Goal: Task Accomplishment & Management: Use online tool/utility

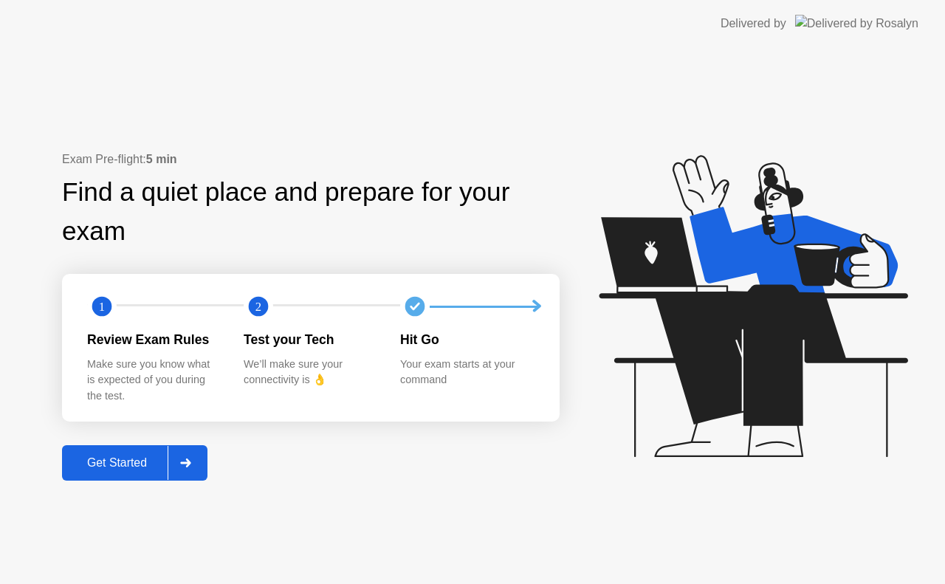
click at [142, 470] on div "Get Started" at bounding box center [116, 462] width 101 height 13
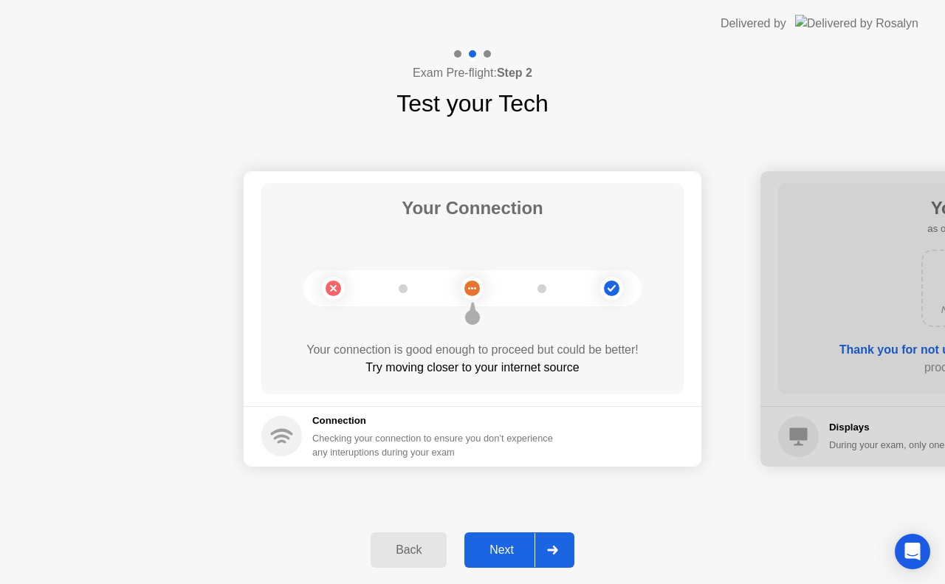
click at [541, 543] on div at bounding box center [552, 550] width 35 height 34
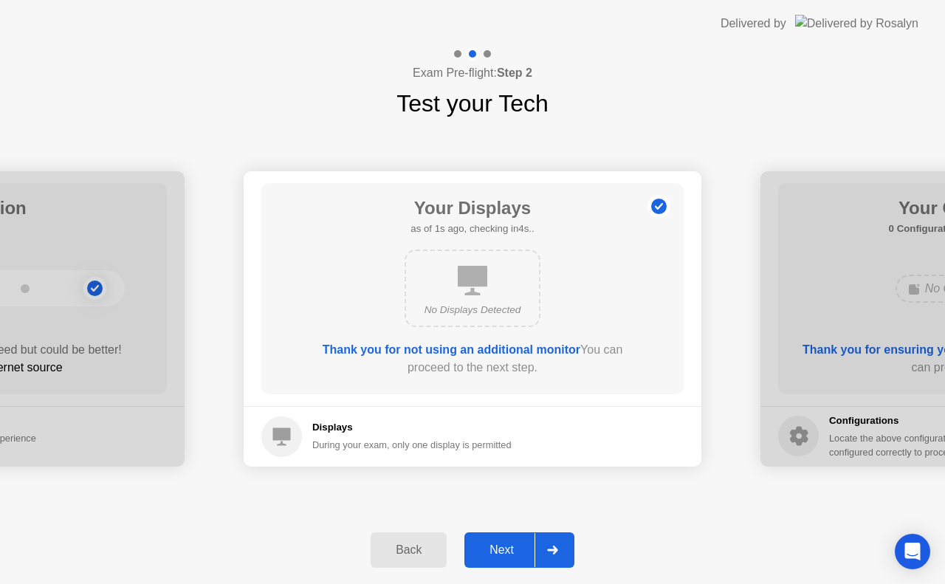
click at [522, 546] on div "Next" at bounding box center [502, 549] width 66 height 13
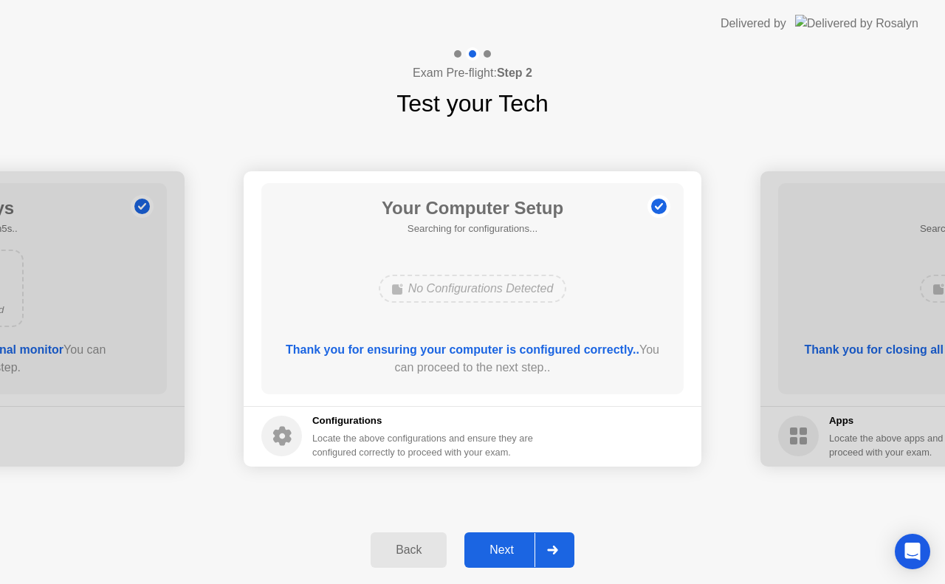
click at [518, 563] on button "Next" at bounding box center [519, 549] width 110 height 35
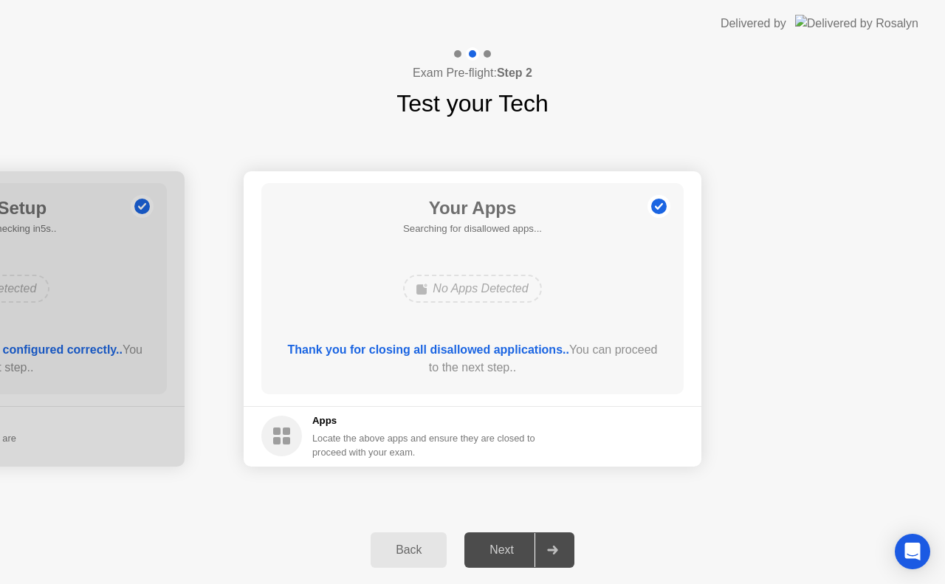
click at [536, 552] on div at bounding box center [552, 550] width 35 height 34
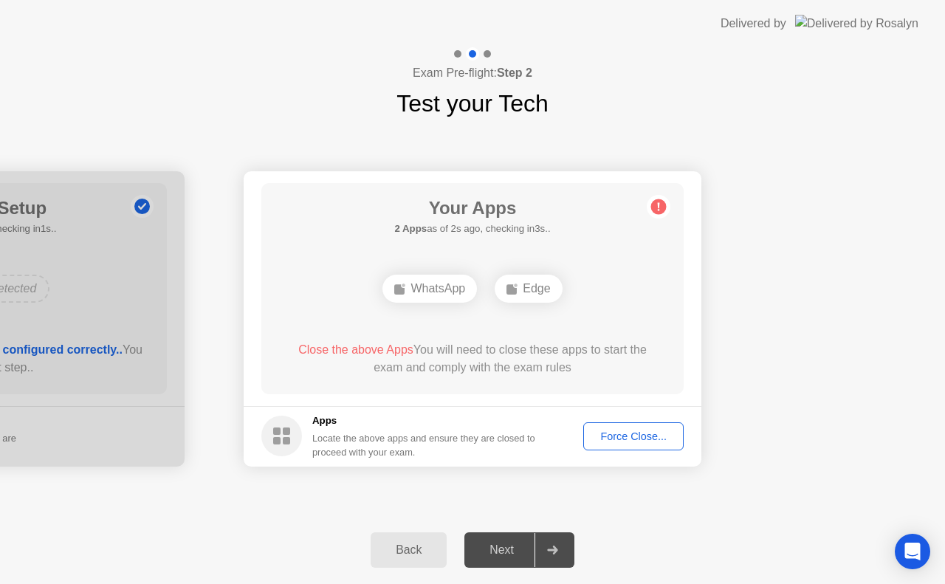
click at [551, 538] on div at bounding box center [552, 550] width 35 height 34
click at [561, 549] on div at bounding box center [552, 550] width 35 height 34
click at [424, 543] on div "Back" at bounding box center [408, 549] width 67 height 13
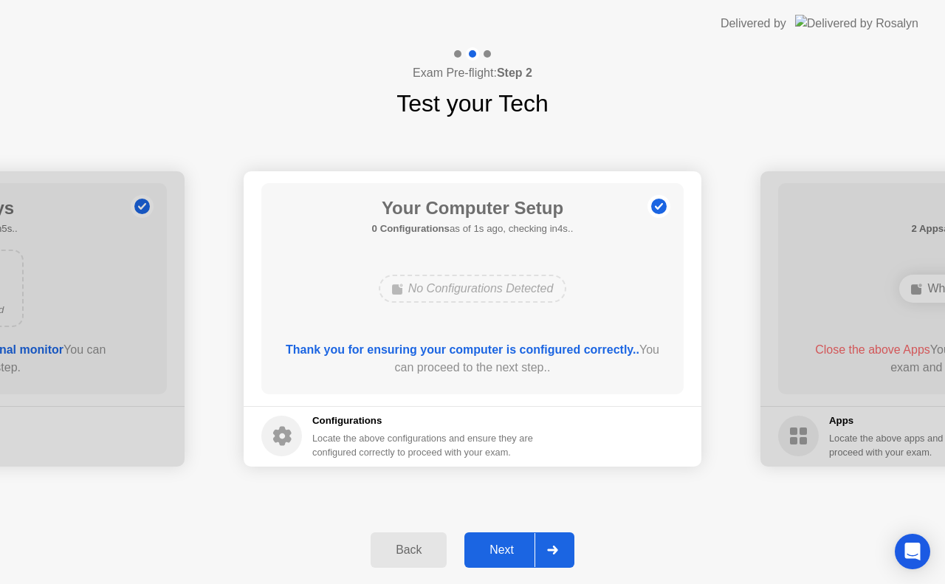
click at [409, 554] on div "Back" at bounding box center [408, 549] width 67 height 13
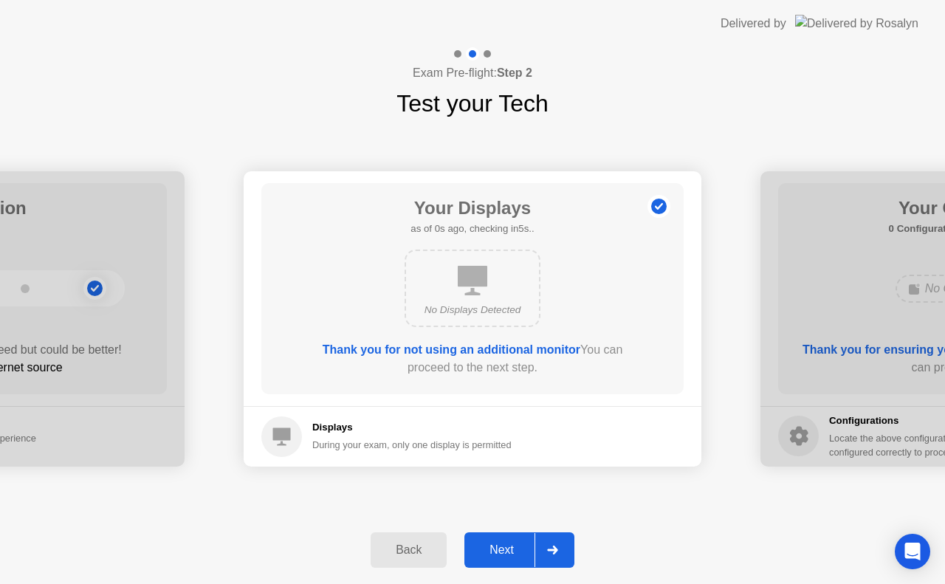
click at [402, 556] on div "Back" at bounding box center [408, 549] width 67 height 13
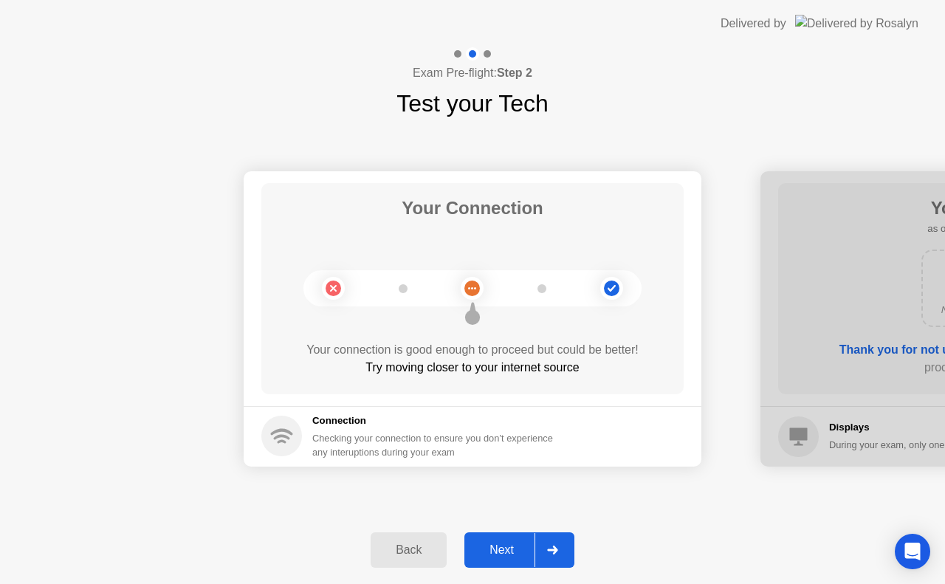
click at [405, 555] on div "Back" at bounding box center [408, 549] width 67 height 13
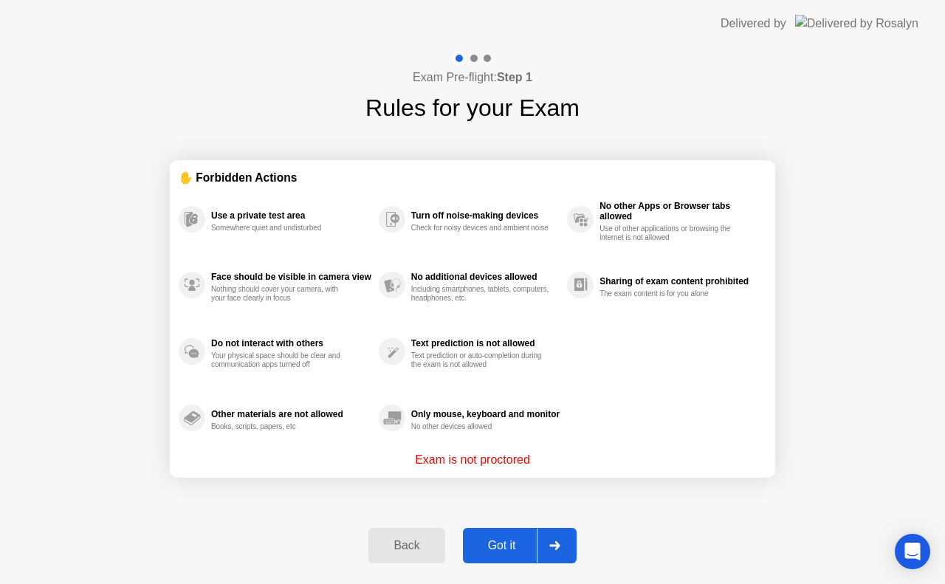
click at [521, 552] on div "Got it" at bounding box center [501, 545] width 69 height 13
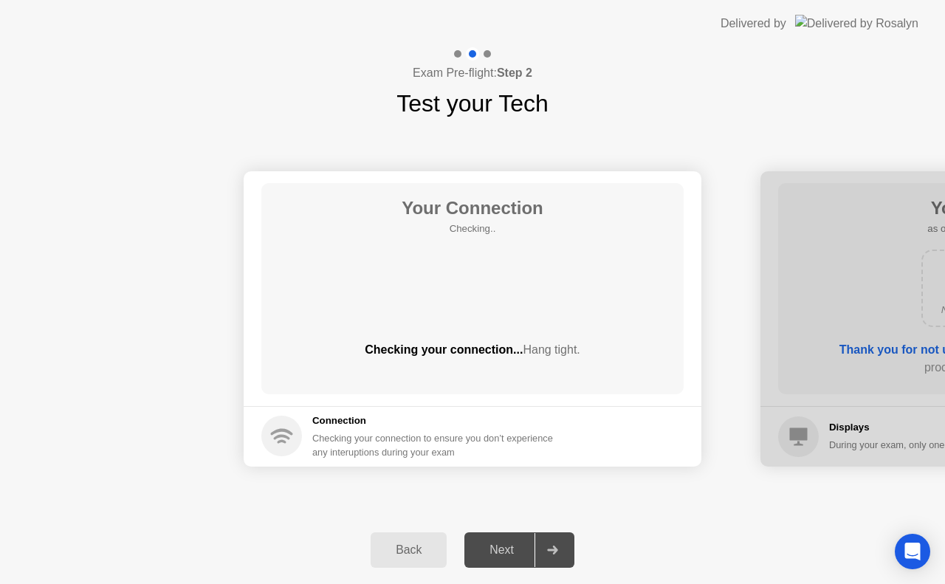
click at [419, 538] on button "Back" at bounding box center [409, 549] width 76 height 35
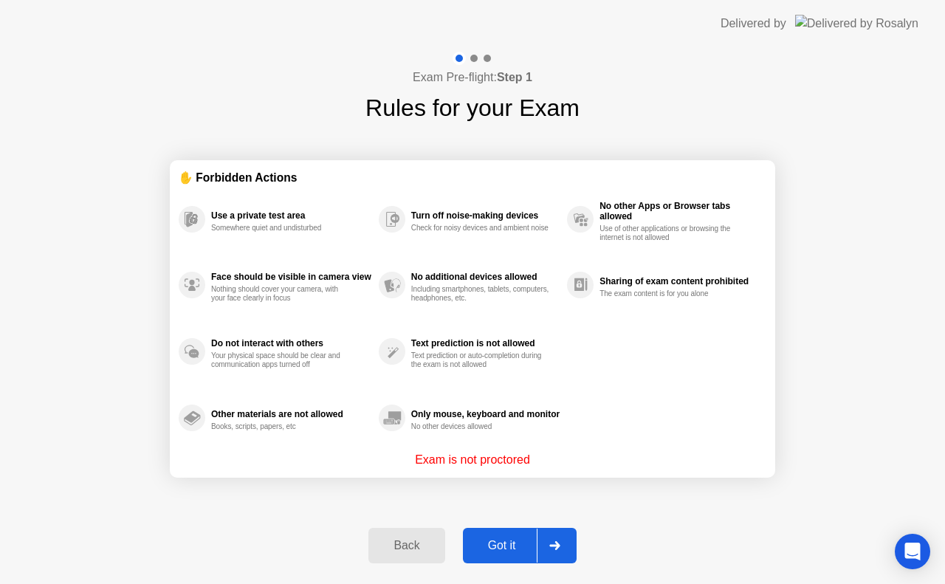
click at [514, 551] on div "Got it" at bounding box center [501, 545] width 69 height 13
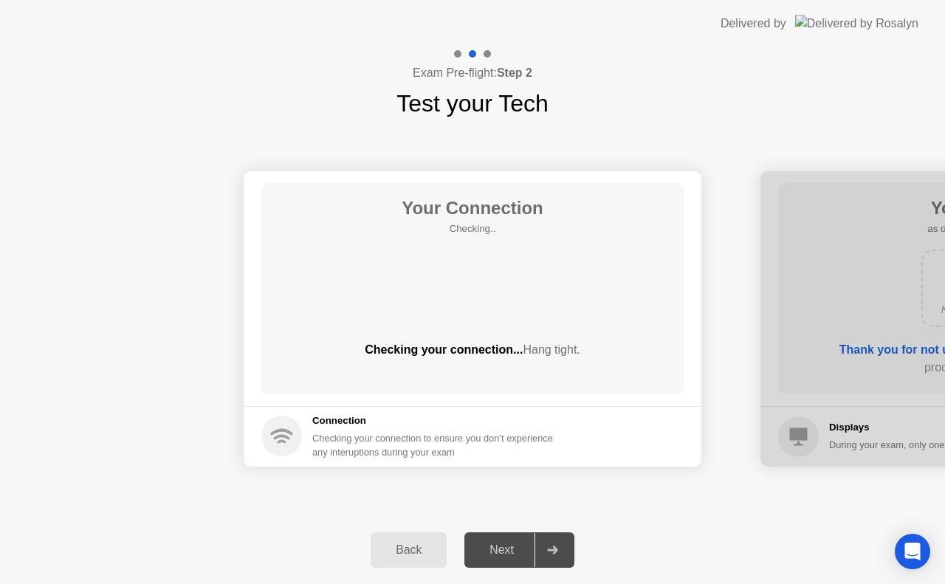
click at [563, 562] on div at bounding box center [552, 550] width 35 height 34
click at [557, 562] on div at bounding box center [552, 550] width 35 height 34
click at [555, 552] on icon at bounding box center [552, 550] width 10 height 9
click at [522, 546] on div "Next" at bounding box center [502, 549] width 66 height 13
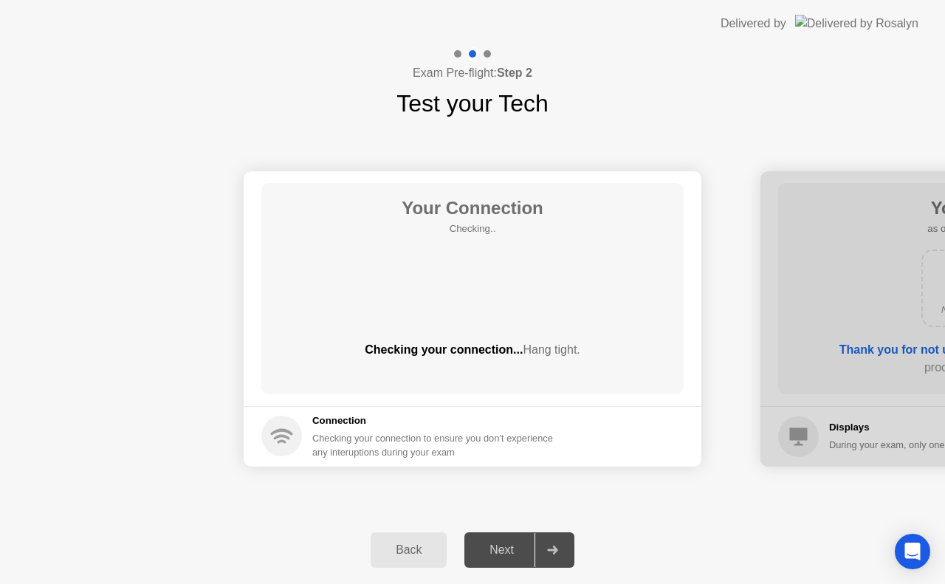
click at [530, 548] on div "Next" at bounding box center [502, 549] width 66 height 13
click at [419, 554] on div "Back" at bounding box center [408, 549] width 67 height 13
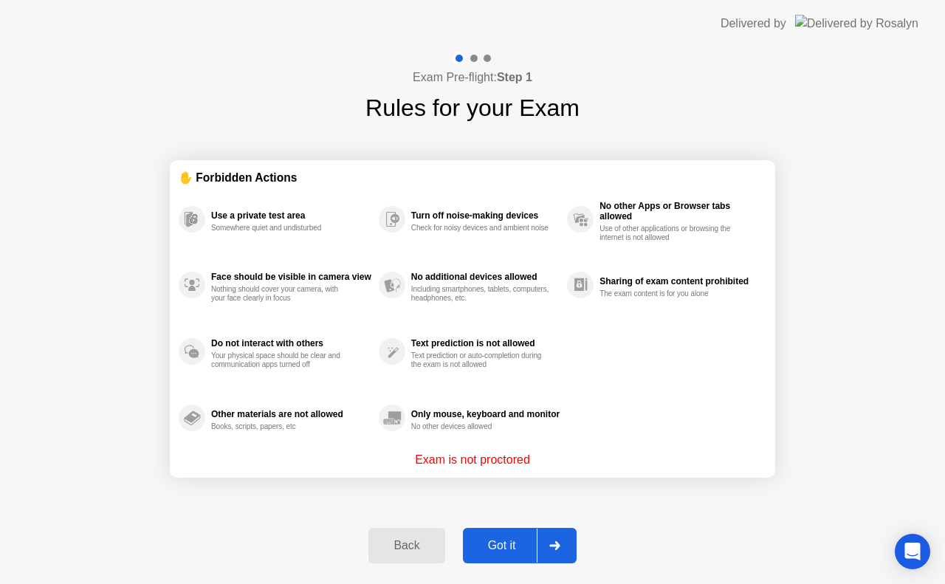
click at [529, 540] on div "Got it" at bounding box center [501, 545] width 69 height 13
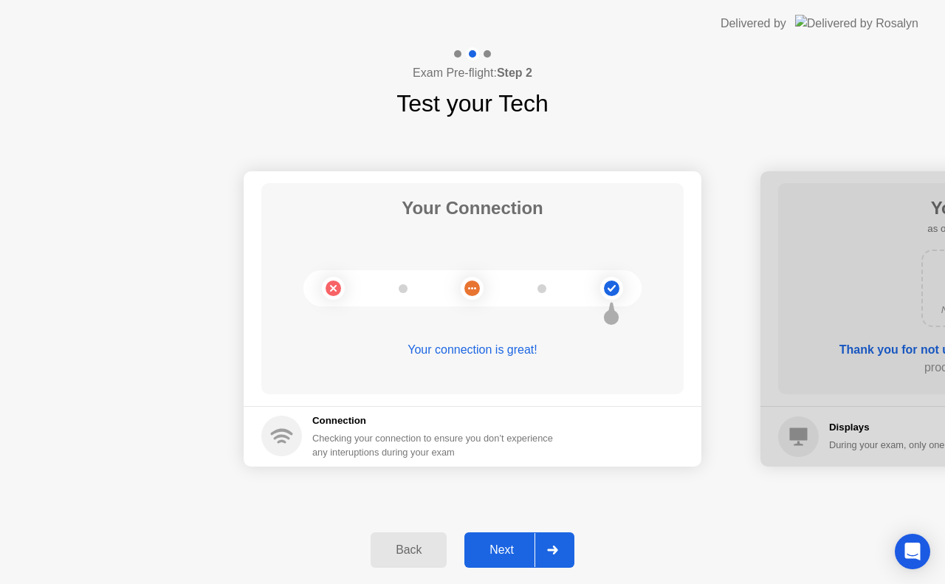
click at [523, 543] on div "Next" at bounding box center [502, 549] width 66 height 13
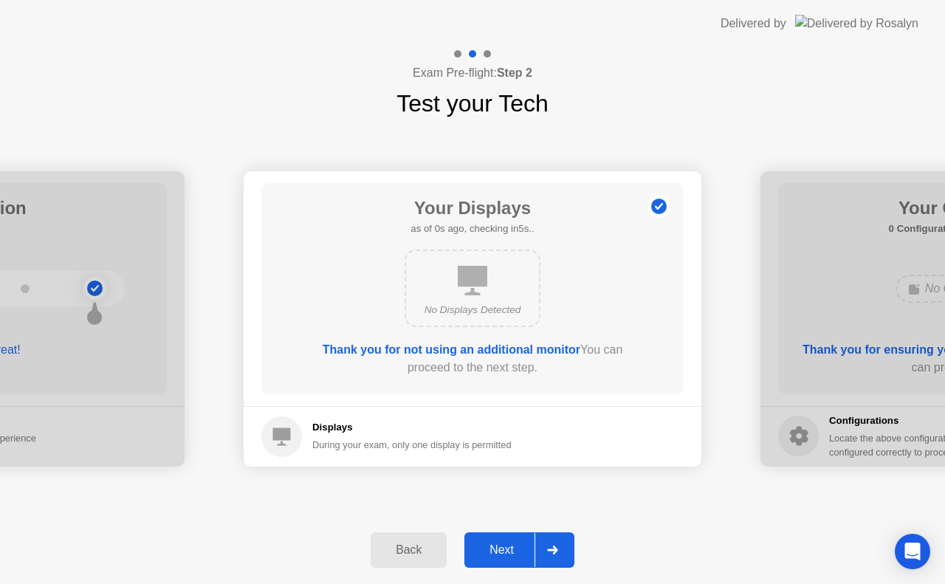
click at [516, 546] on div "Next" at bounding box center [502, 549] width 66 height 13
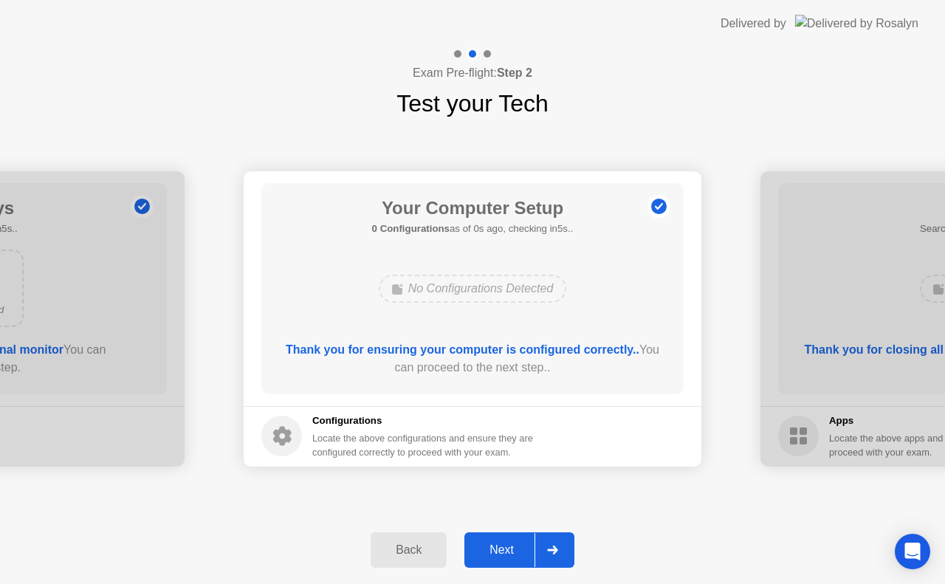
click at [518, 543] on div "Next" at bounding box center [502, 549] width 66 height 13
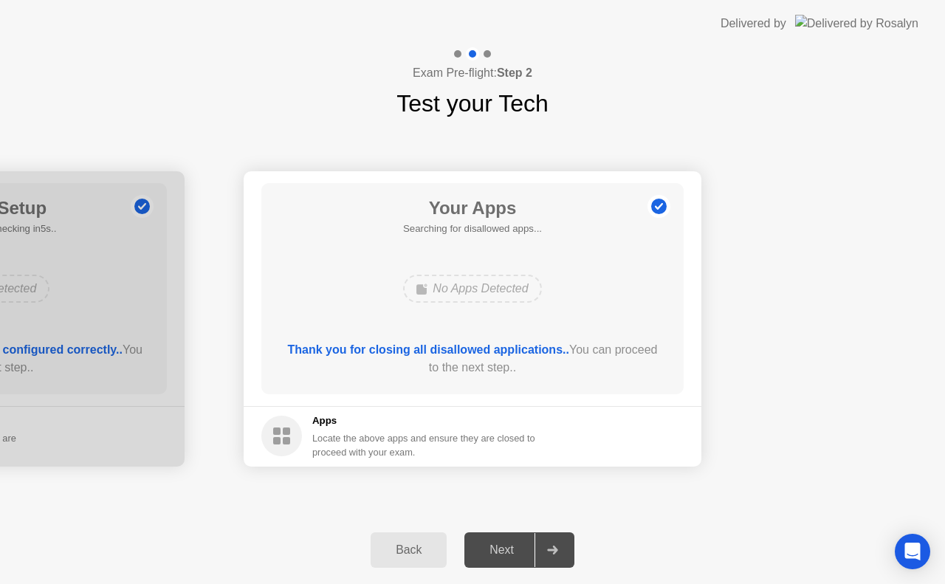
click at [512, 543] on div "Next" at bounding box center [502, 549] width 66 height 13
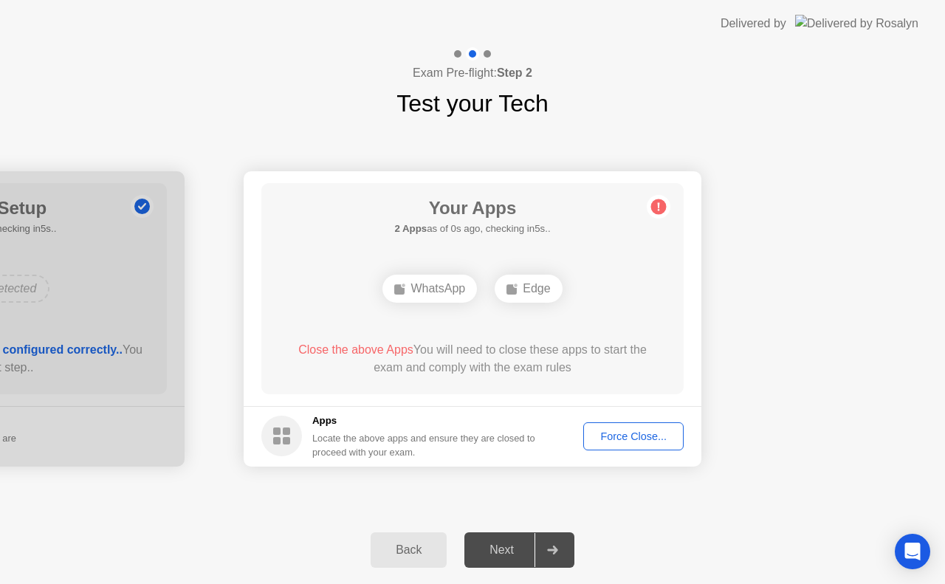
click at [512, 549] on div "Next" at bounding box center [502, 549] width 66 height 13
click at [624, 425] on button "Force Close..." at bounding box center [633, 436] width 100 height 28
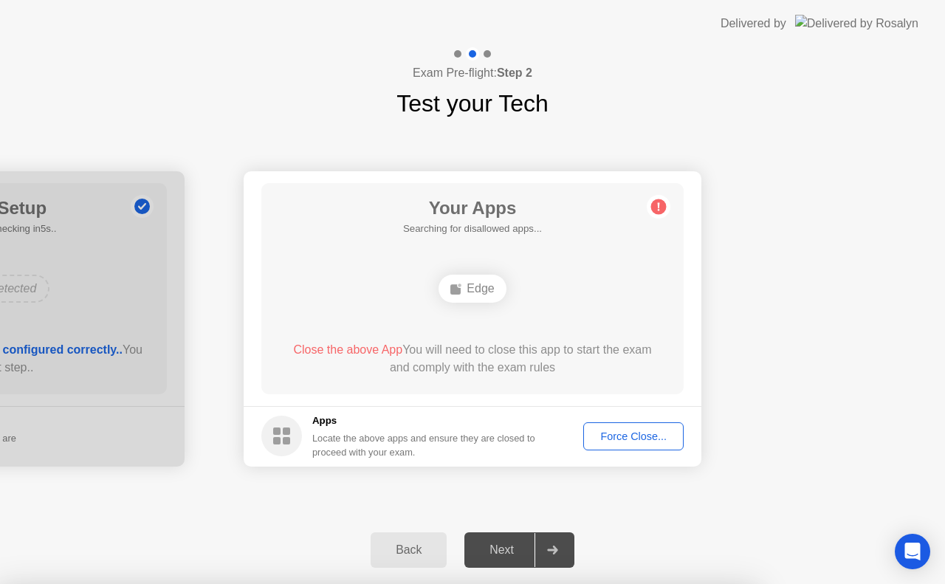
click at [638, 431] on div "Force Close..." at bounding box center [634, 437] width 90 height 12
click at [490, 297] on div "Edge" at bounding box center [472, 289] width 67 height 28
click at [473, 292] on div "Edge" at bounding box center [472, 289] width 67 height 28
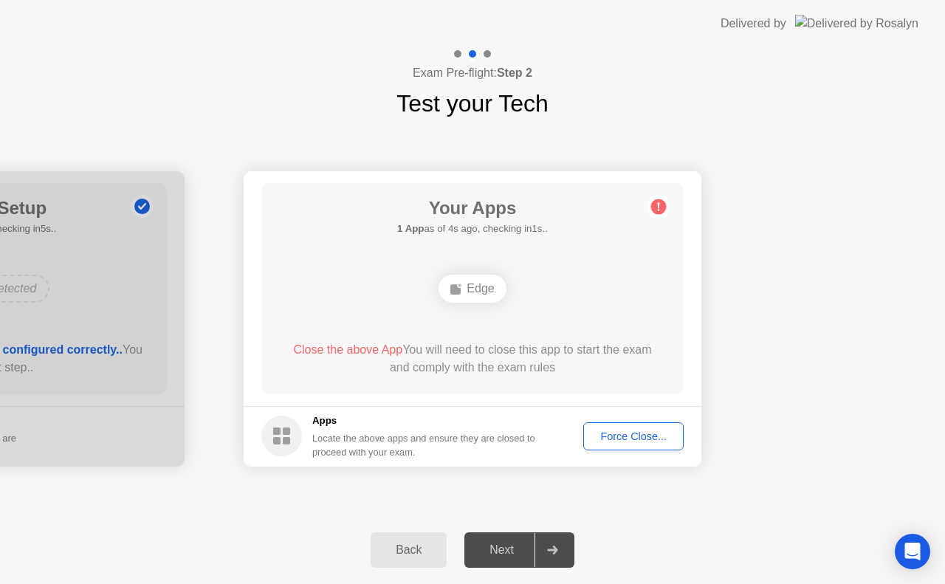
click at [422, 361] on div "Close the above App You will need to close this app to start the exam and compl…" at bounding box center [473, 358] width 380 height 35
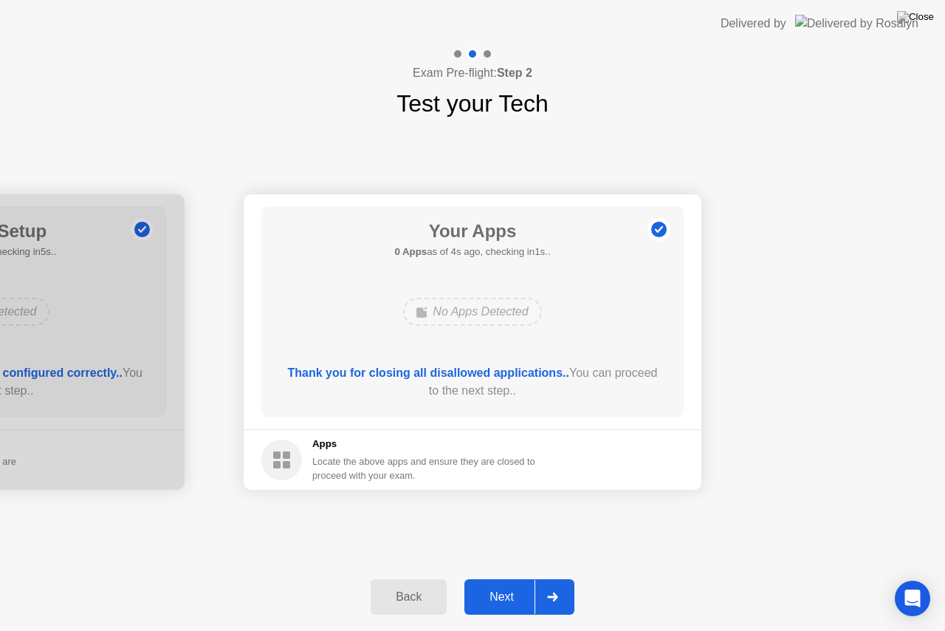
click at [517, 583] on div "Next" at bounding box center [502, 596] width 66 height 13
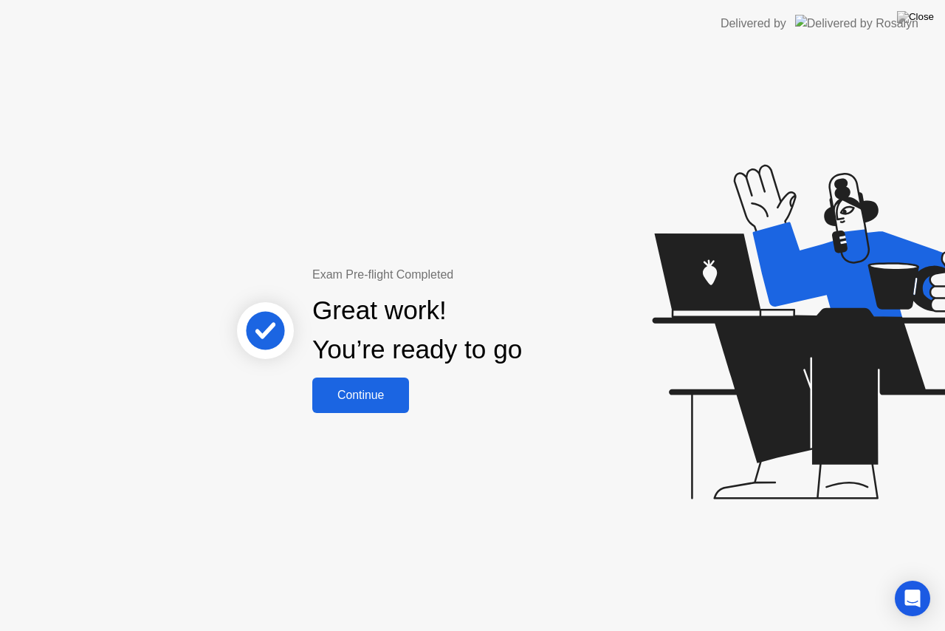
click at [384, 402] on div "Continue" at bounding box center [361, 394] width 88 height 13
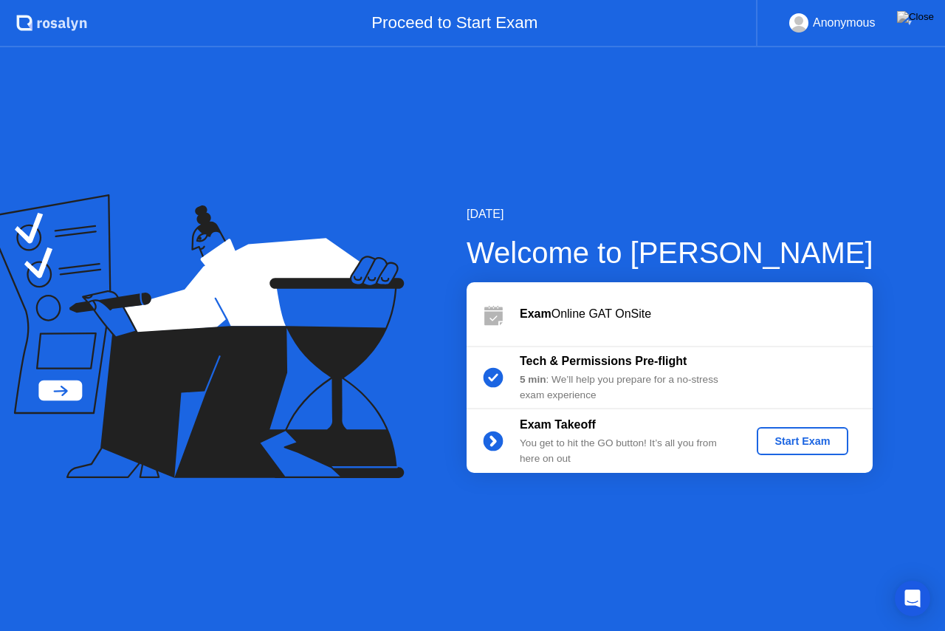
click at [817, 450] on button "Start Exam" at bounding box center [802, 441] width 91 height 28
